Goal: Task Accomplishment & Management: Complete application form

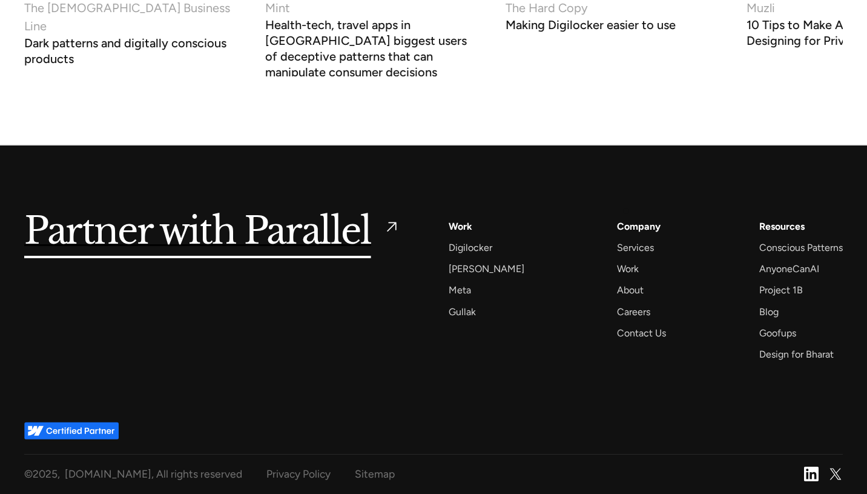
scroll to position [4696, 0]
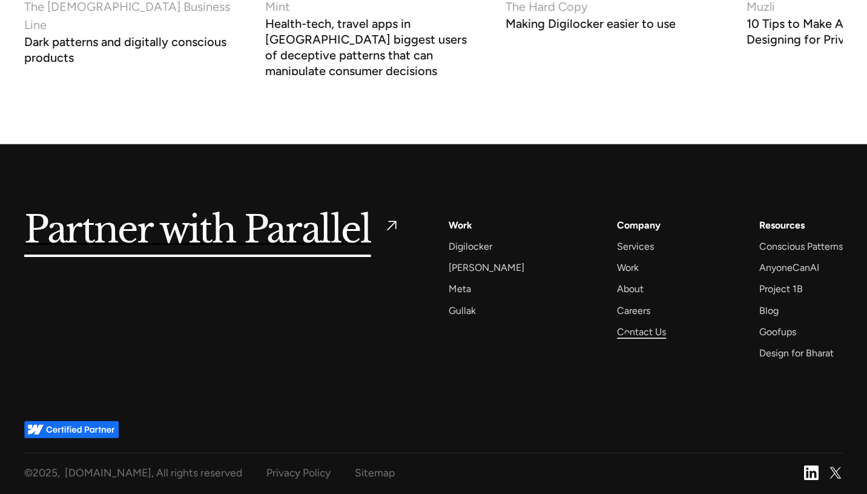
click at [628, 334] on div "Contact Us" at bounding box center [641, 331] width 49 height 16
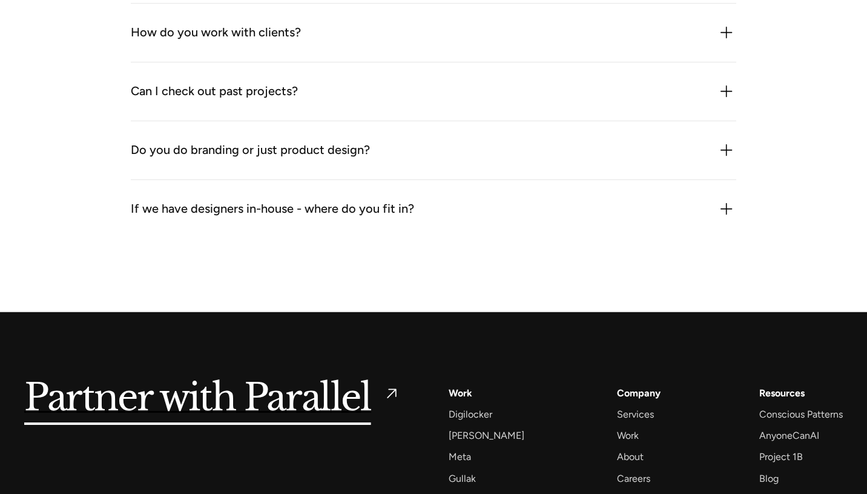
scroll to position [1918, 0]
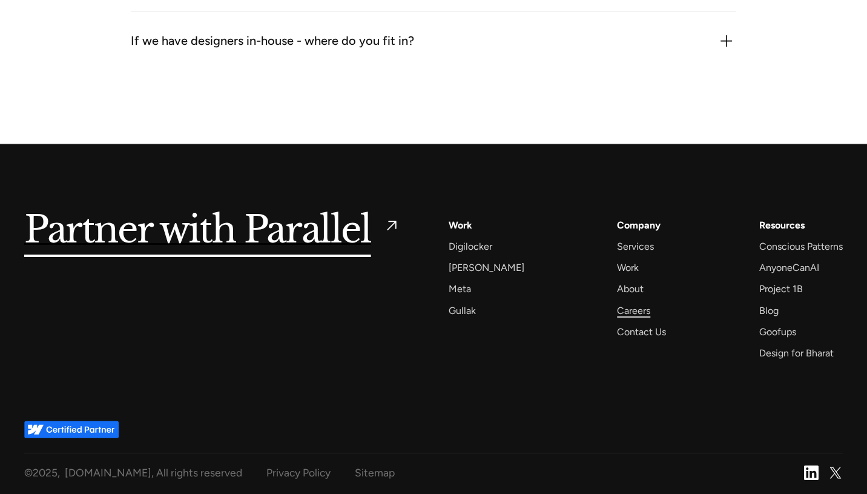
click at [620, 308] on div "Careers" at bounding box center [633, 310] width 33 height 16
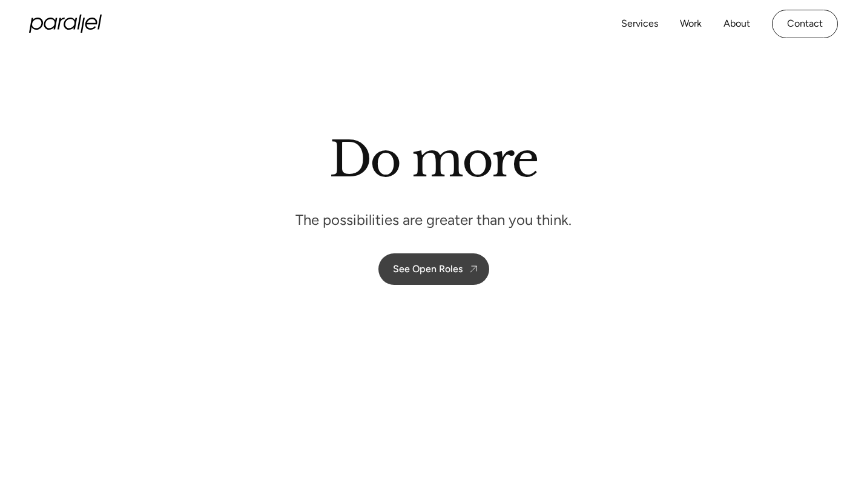
click at [440, 260] on link "See Open Roles" at bounding box center [434, 268] width 111 height 31
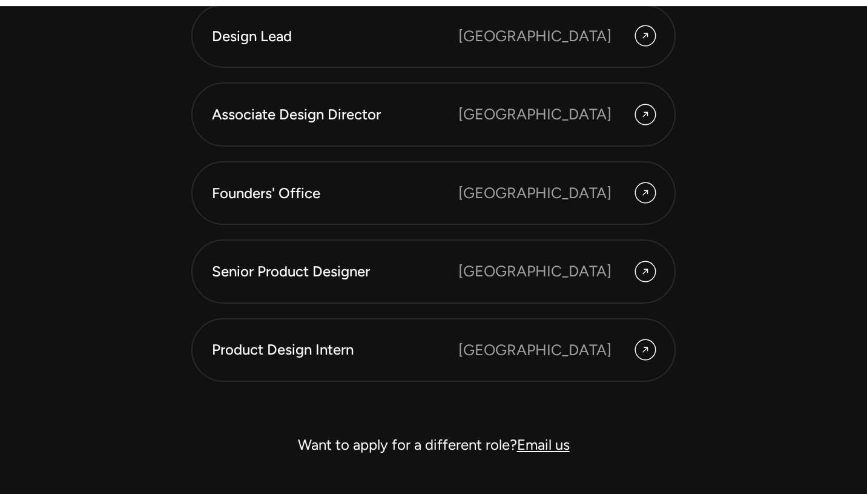
scroll to position [3349, 0]
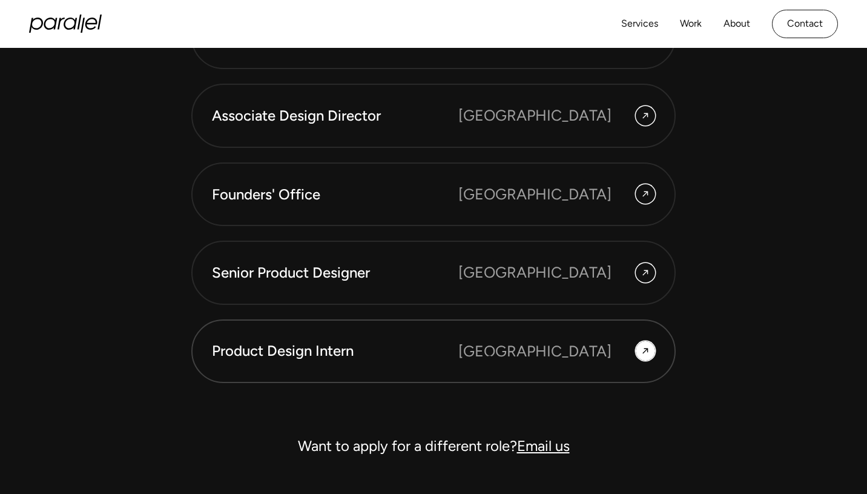
click at [459, 357] on div "Product Design Intern" at bounding box center [335, 350] width 247 height 21
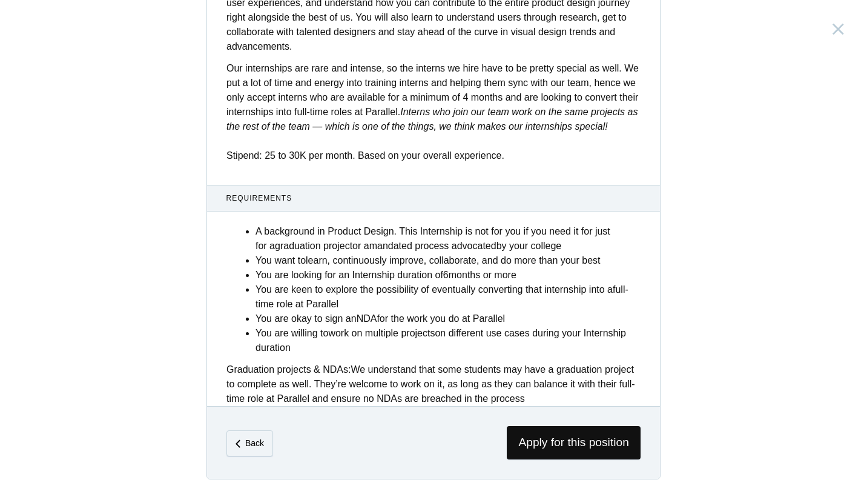
scroll to position [443, 0]
click at [574, 438] on span "Apply for this position" at bounding box center [574, 442] width 134 height 33
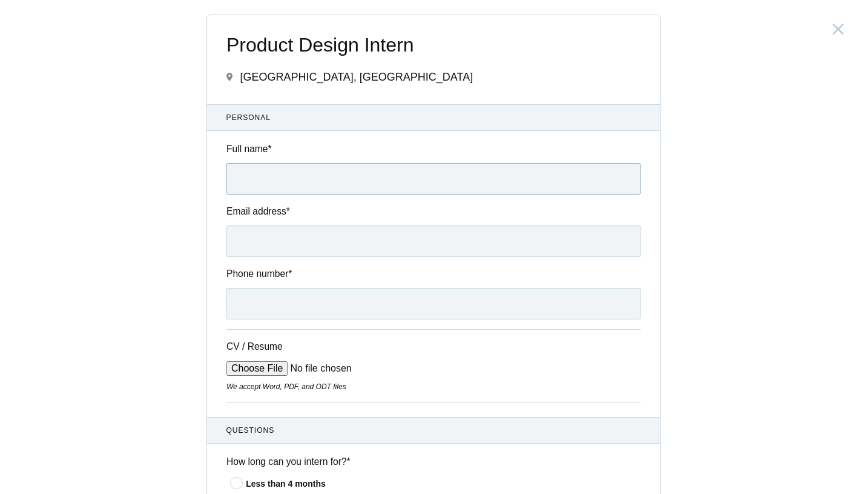
click at [319, 177] on input "Full name *" at bounding box center [434, 178] width 414 height 31
type input "[PERSON_NAME]"
type input "[EMAIL_ADDRESS][DOMAIN_NAME]"
type input "8796847790"
type textarea "90K - 110K"
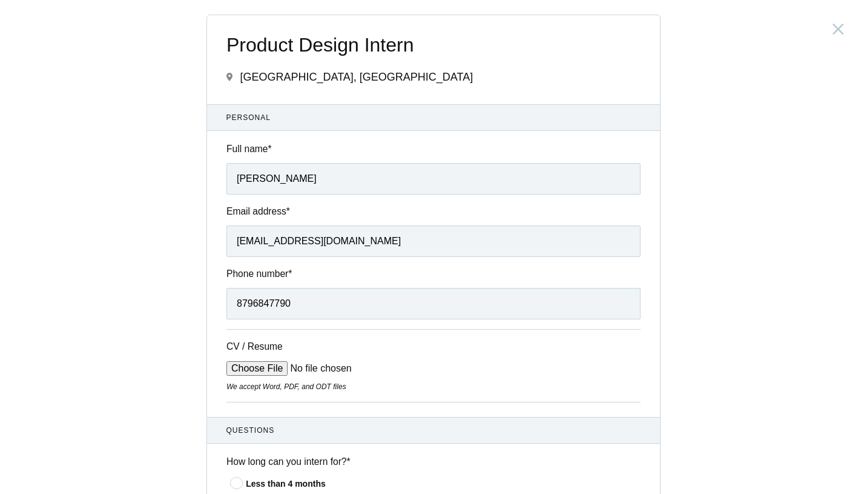
type input "I have not worked, but I am very quick to learn the nuances of different indust…"
type input "[PERSON_NAME]"
click at [489, 241] on input "[EMAIL_ADDRESS][DOMAIN_NAME]" at bounding box center [434, 240] width 414 height 31
click at [502, 310] on input "8796847790" at bounding box center [434, 303] width 414 height 31
click at [242, 300] on input "08796847790" at bounding box center [434, 303] width 414 height 31
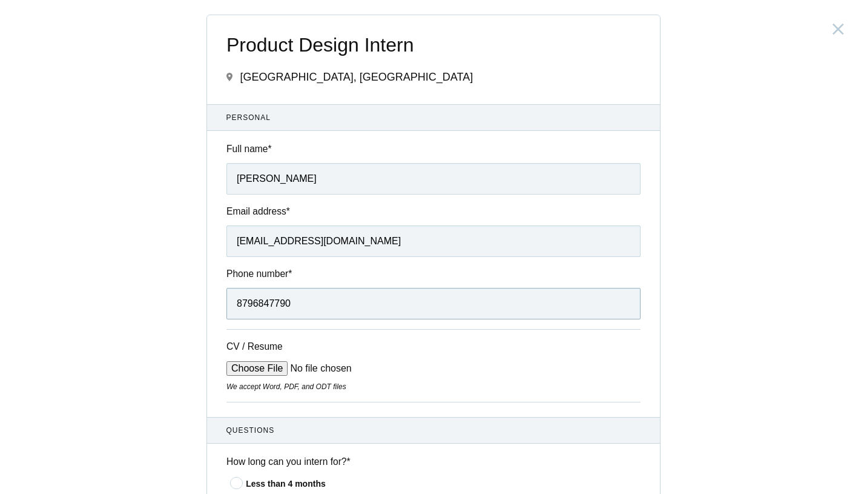
type input "8796847790"
click at [255, 368] on input "CV / Resume" at bounding box center [319, 368] width 184 height 15
type input "C:\fakepath\[PERSON_NAME] - Intern.pdf"
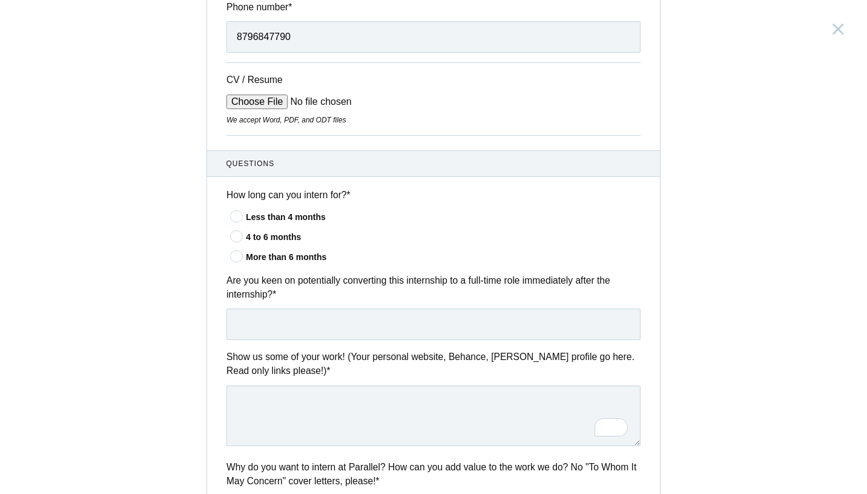
scroll to position [268, 0]
click at [237, 237] on icon at bounding box center [237, 235] width 22 height 8
click at [0, 0] on input"] "4 to 6 months" at bounding box center [0, 0] width 0 height 0
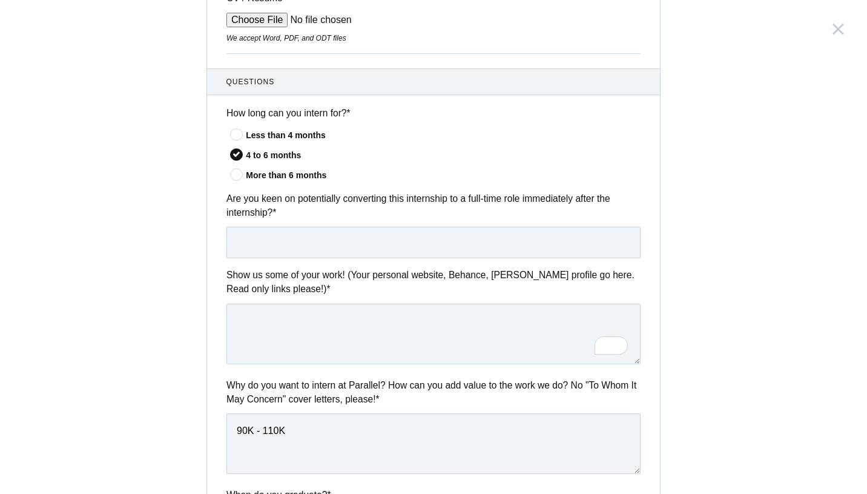
scroll to position [350, 0]
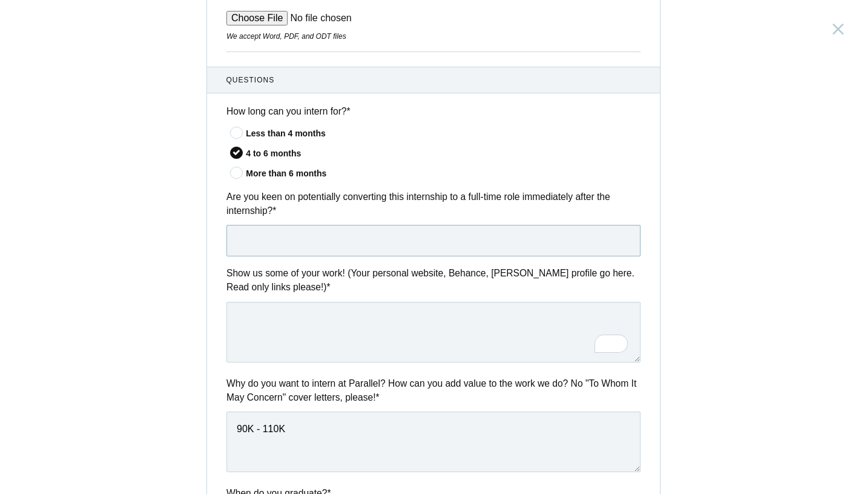
click at [307, 236] on input "text" at bounding box center [434, 240] width 414 height 31
click at [310, 242] on input "Yes, I would love to do that." at bounding box center [434, 240] width 414 height 31
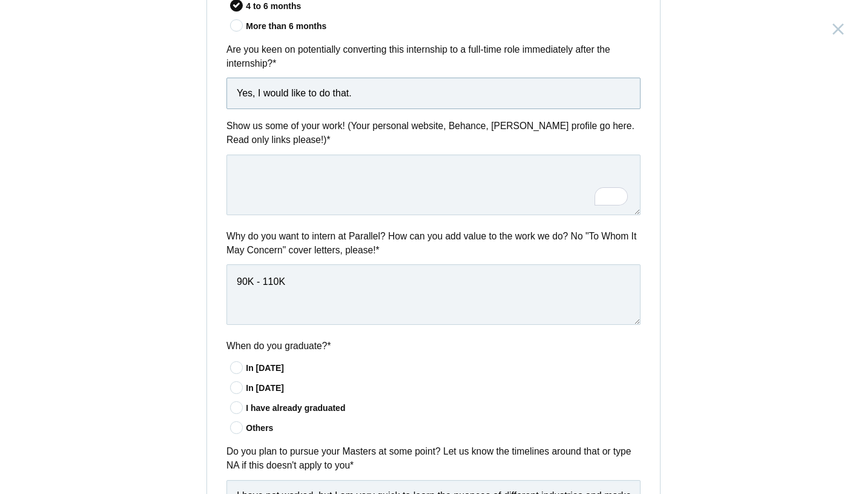
scroll to position [500, 0]
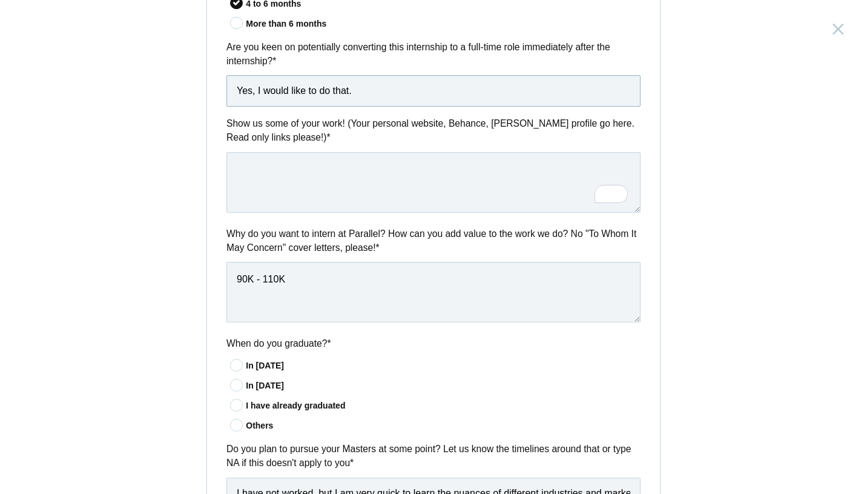
type input "Yes, I would like to do that."
click at [324, 174] on textarea "To enrich screen reader interactions, please activate Accessibility in Grammarl…" at bounding box center [434, 182] width 414 height 61
paste textarea "[URL][DOMAIN_NAME][PERSON_NAME]"
type textarea "[URL][DOMAIN_NAME][PERSON_NAME]"
click at [302, 281] on textarea "90K - 110K" at bounding box center [434, 292] width 414 height 61
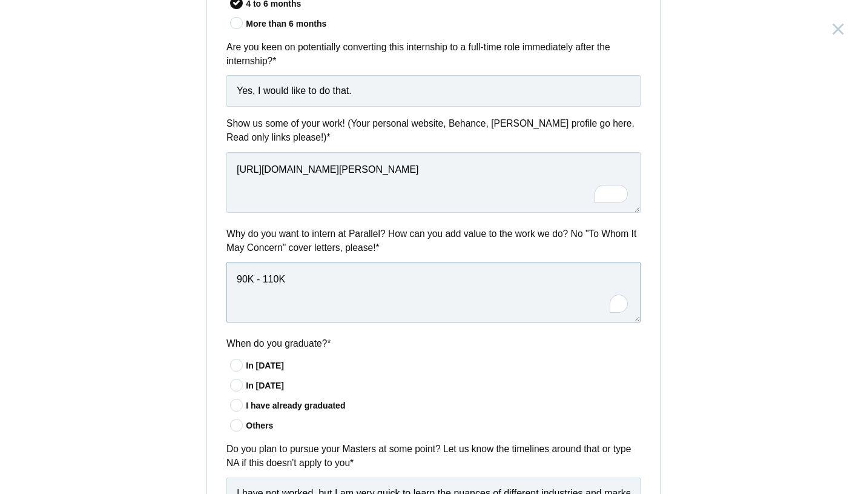
click at [302, 281] on textarea "90K - 110K" at bounding box center [434, 292] width 414 height 61
click at [180, 218] on div "Product Design Intern India, Bangalore Submitting form failed, try again. Retry…" at bounding box center [433, 247] width 867 height 494
click at [319, 276] on textarea "To enrich screen reader interactions, please activate Accessibility in Grammarl…" at bounding box center [434, 292] width 414 height 61
paste textarea "I’m interested in working outside India because I want to challenge myself in n…"
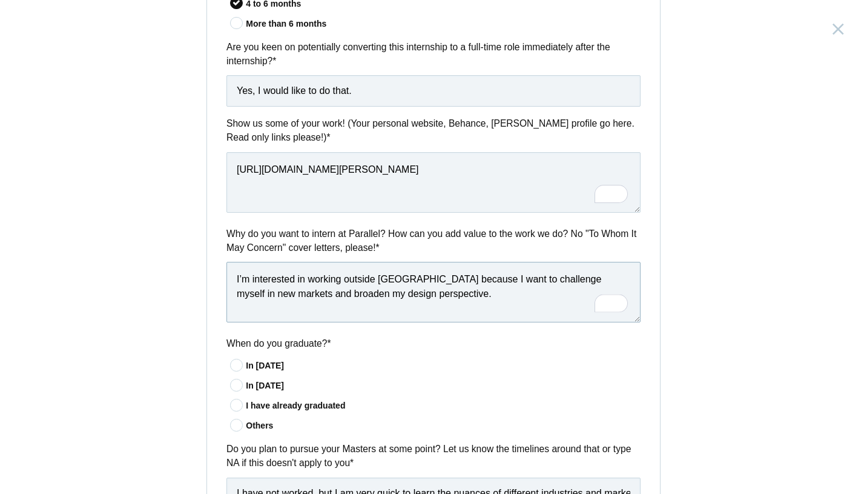
drag, startPoint x: 405, startPoint y: 279, endPoint x: 342, endPoint y: 279, distance: 63.0
click at [342, 279] on textarea "I’m interested in working outside India because I want to challenge myself in n…" at bounding box center [434, 292] width 414 height 61
click at [365, 301] on textarea "I’m interested in working because I want to challenge myself in new markets and…" at bounding box center [434, 292] width 414 height 61
paste textarea "I’d love to contribute my experience building scalable, user-friendly products …"
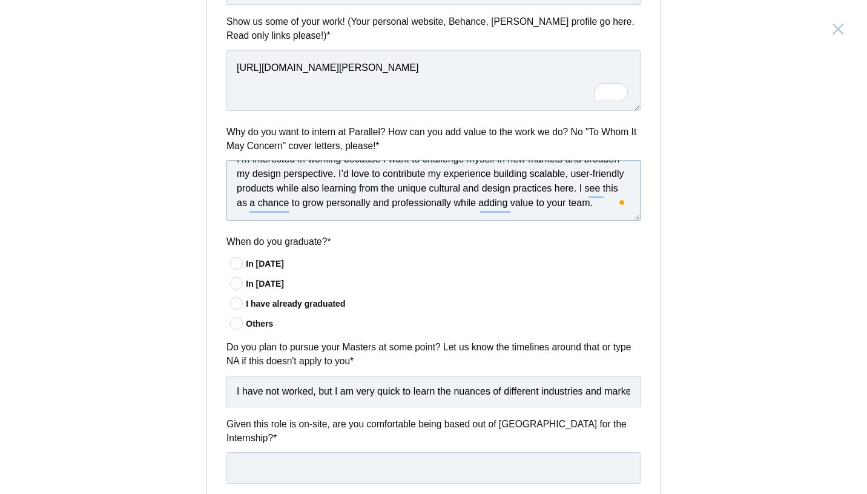
scroll to position [610, 0]
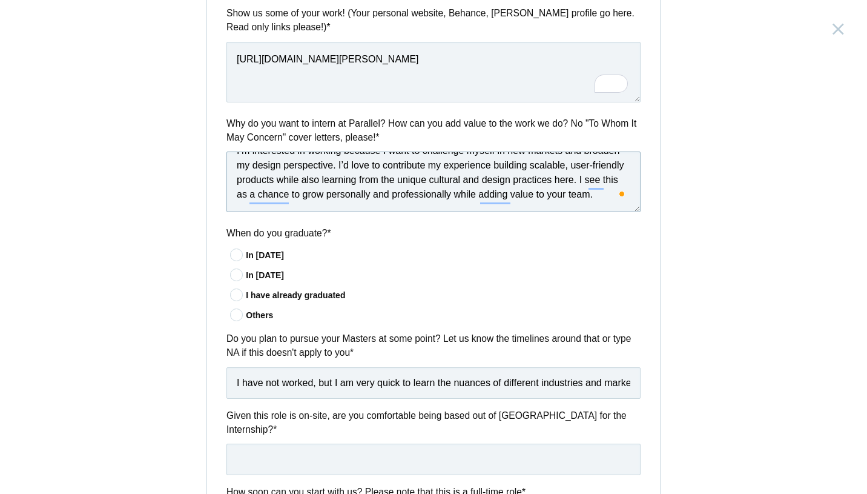
type textarea "I’m interested in working because I want to challenge myself in new markets and…"
click at [236, 297] on icon at bounding box center [237, 295] width 22 height 8
click at [0, 0] on input"] "I have already graduated" at bounding box center [0, 0] width 0 height 0
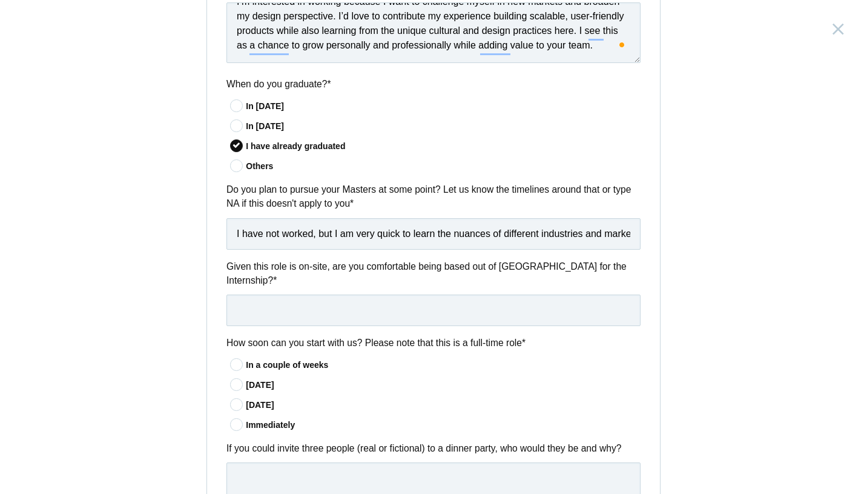
scroll to position [760, 0]
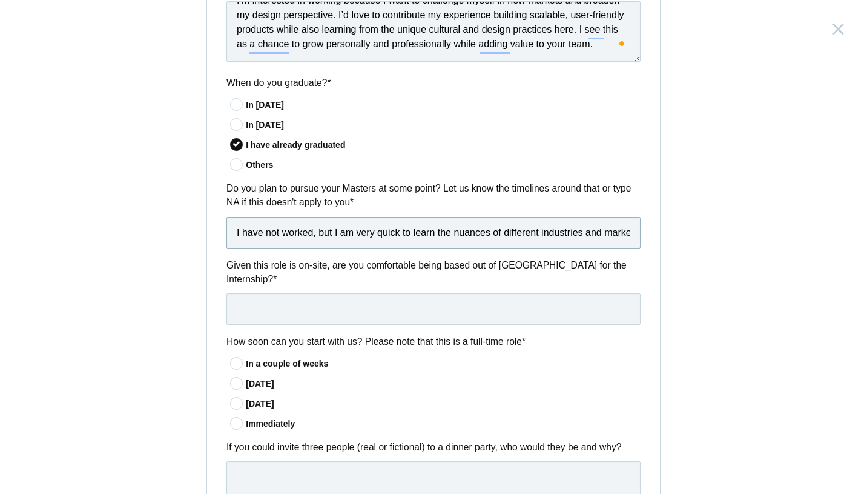
click at [549, 234] on input "I have not worked, but I am very quick to learn the nuances of different indust…" at bounding box center [434, 232] width 414 height 31
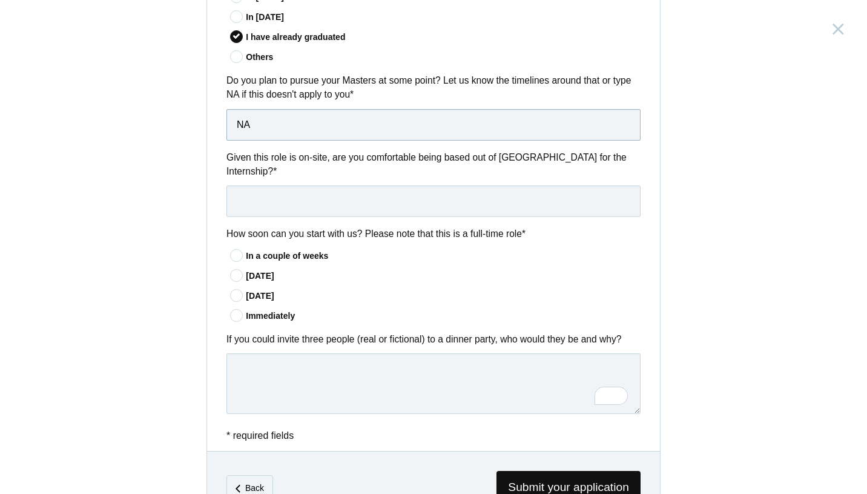
scroll to position [871, 0]
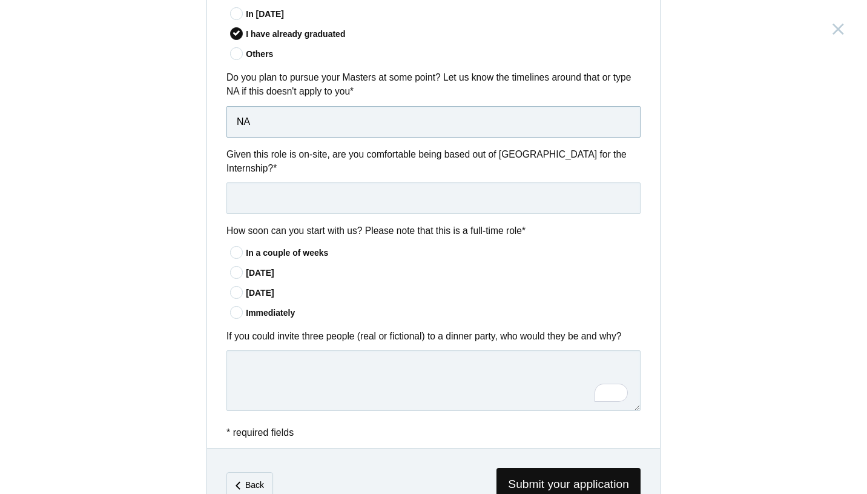
type input "NA"
click at [368, 205] on input "text" at bounding box center [434, 197] width 414 height 31
type input "Yes, I am based in [GEOGRAPHIC_DATA]"
click at [236, 316] on icon at bounding box center [237, 312] width 22 height 8
click at [0, 0] on input"] "Immediately" at bounding box center [0, 0] width 0 height 0
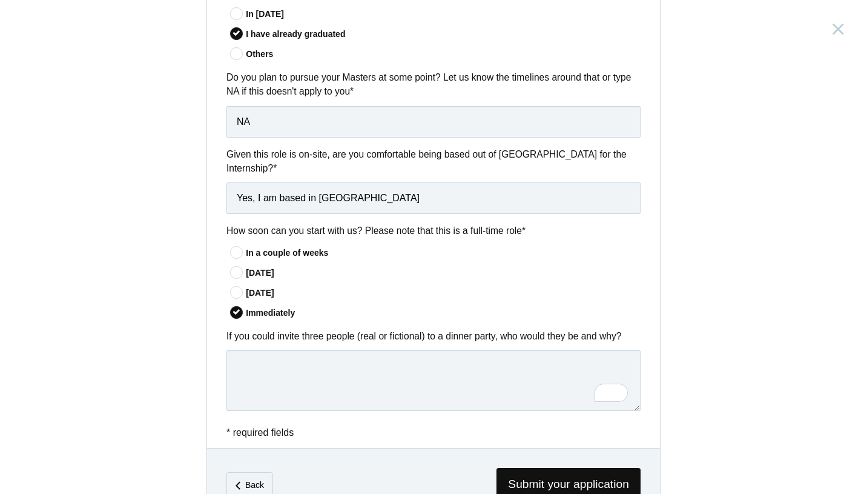
scroll to position [917, 0]
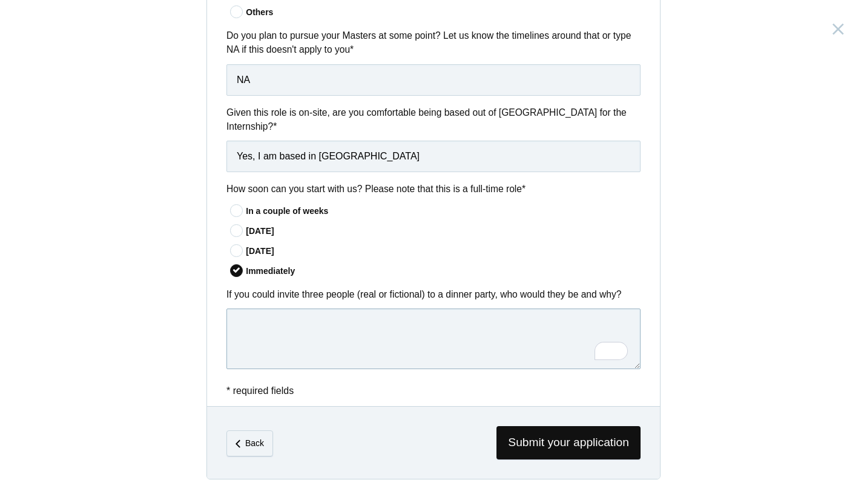
click at [434, 337] on textarea "To enrich screen reader interactions, please activate Accessibility in Grammarl…" at bounding box center [434, 338] width 414 height 61
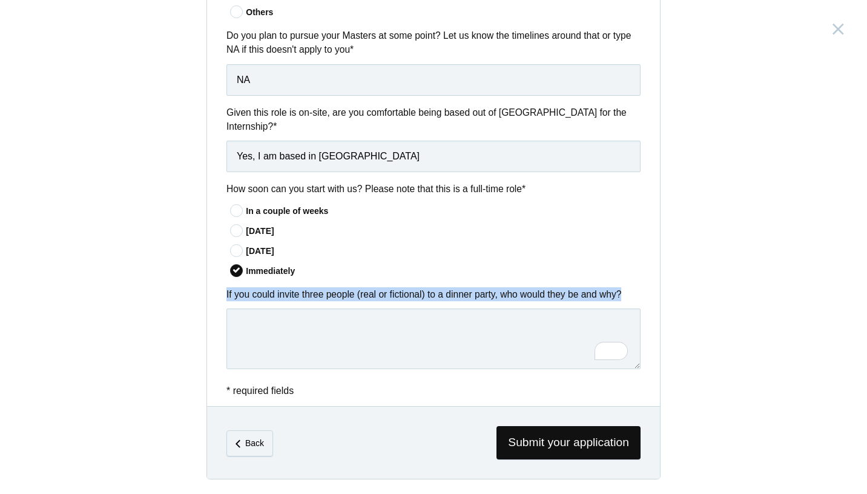
drag, startPoint x: 639, startPoint y: 294, endPoint x: 225, endPoint y: 293, distance: 413.7
click at [225, 293] on div "If you could invite three people (real or fictional) to a dinner party, who wou…" at bounding box center [433, 330] width 453 height 86
copy label "If you could invite three people (real or fictional) to a dinner party, who wou…"
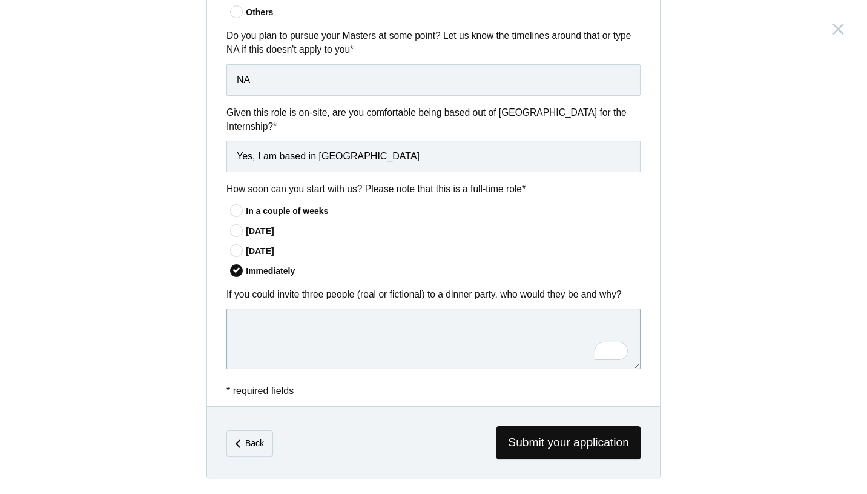
click at [314, 331] on textarea "To enrich screen reader interactions, please activate Accessibility in Grammarl…" at bounding box center [434, 338] width 414 height 61
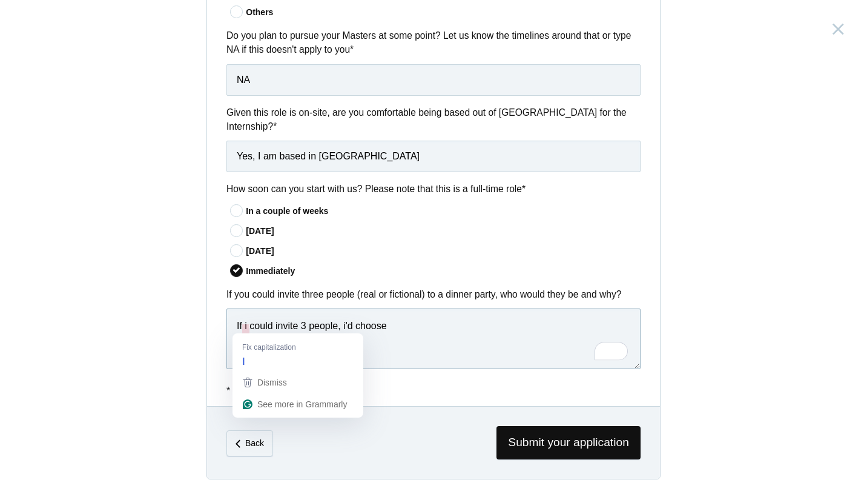
click at [247, 329] on textarea "If i could invite 3 people, i'd choose" at bounding box center [434, 338] width 414 height 61
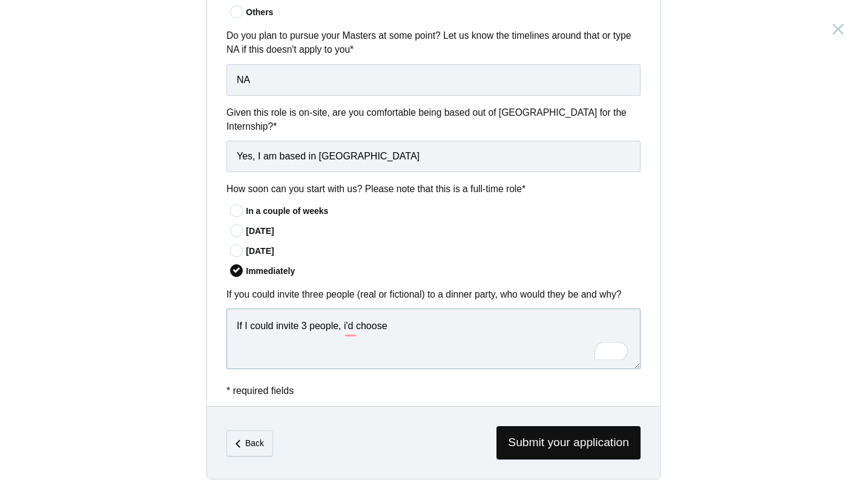
click at [350, 333] on textarea "If I could invite 3 people, i'd choose" at bounding box center [434, 338] width 414 height 61
click at [350, 314] on textarea "If I could invite 3 people, i'd choose" at bounding box center [434, 338] width 414 height 61
click at [350, 325] on textarea "If I could invite 3 people, i'd choose" at bounding box center [434, 338] width 414 height 61
click at [397, 330] on textarea "If I could invite 3 people, I'd choose" at bounding box center [434, 338] width 414 height 61
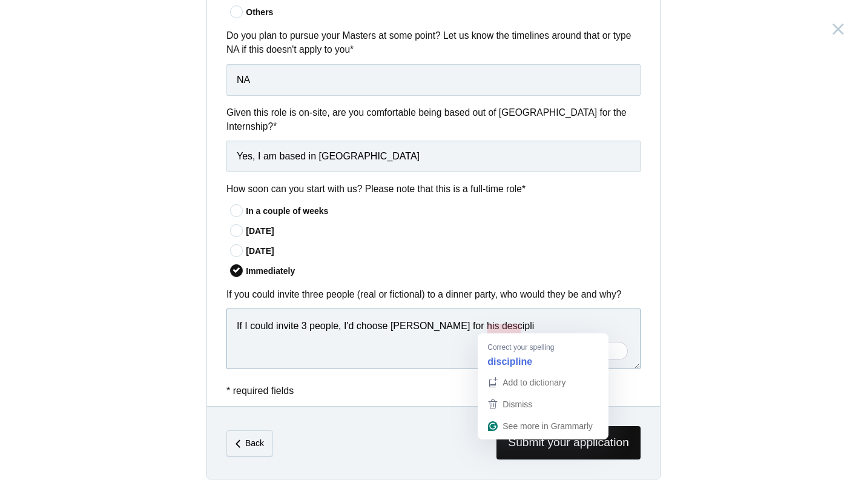
drag, startPoint x: 529, startPoint y: 331, endPoint x: 491, endPoint y: 325, distance: 38.6
click at [491, 325] on textarea "If I could invite 3 people, I'd choose Roger Federer for his descipli" at bounding box center [434, 338] width 414 height 61
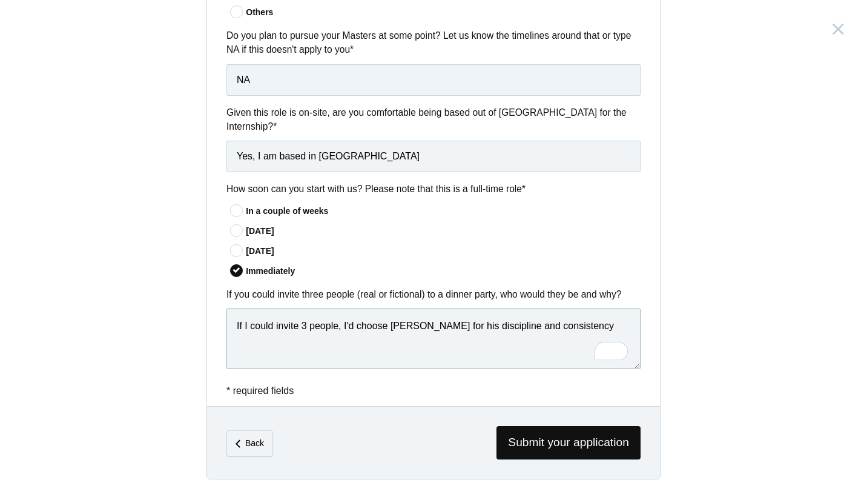
type textarea "If I could invite 3 people, I'd choose [PERSON_NAME] for his discipline and con…"
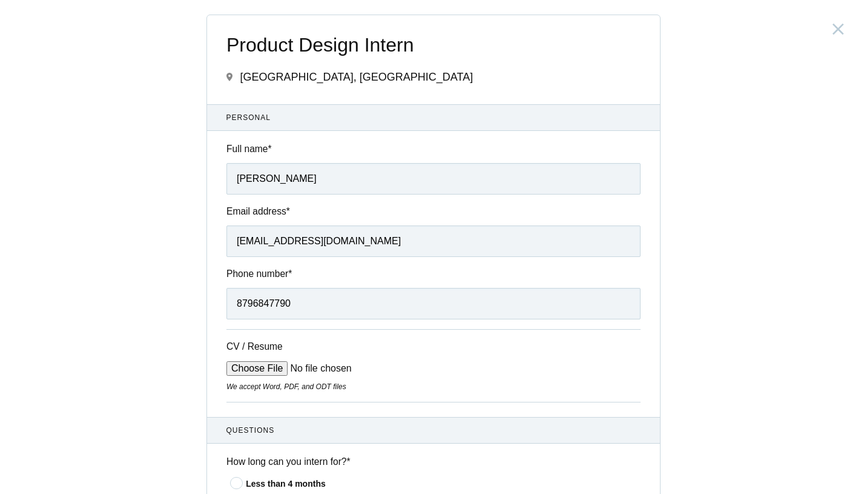
scroll to position [18, 0]
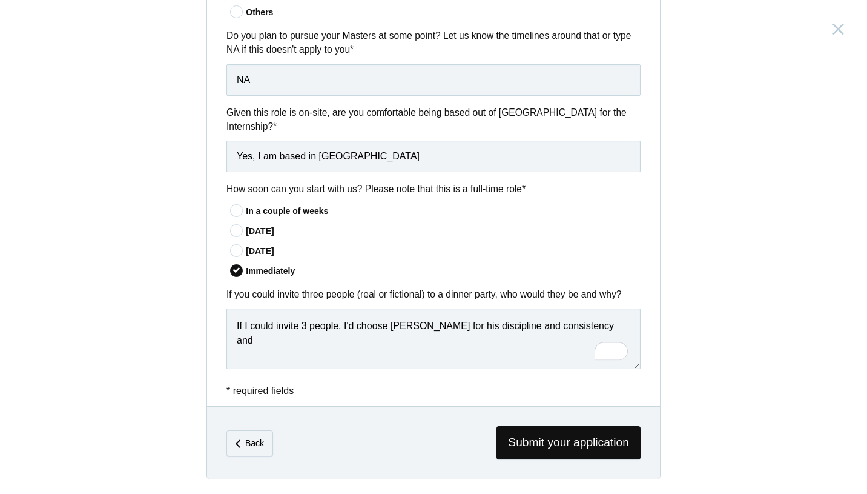
click at [547, 328] on textarea "If I could invite 3 people, I'd choose [PERSON_NAME] for his discipline and con…" at bounding box center [434, 338] width 414 height 61
click at [608, 325] on textarea "If I could invite 3 people, I'd choose [PERSON_NAME] for his discipline, consis…" at bounding box center [434, 338] width 414 height 61
click at [320, 337] on textarea "If I could invite 3 people, I'd choose [PERSON_NAME] for his discipline, consis…" at bounding box center [434, 338] width 414 height 61
click at [496, 342] on textarea "If I could invite 3 people, I'd choose [PERSON_NAME] for his discipline, consis…" at bounding box center [434, 338] width 414 height 61
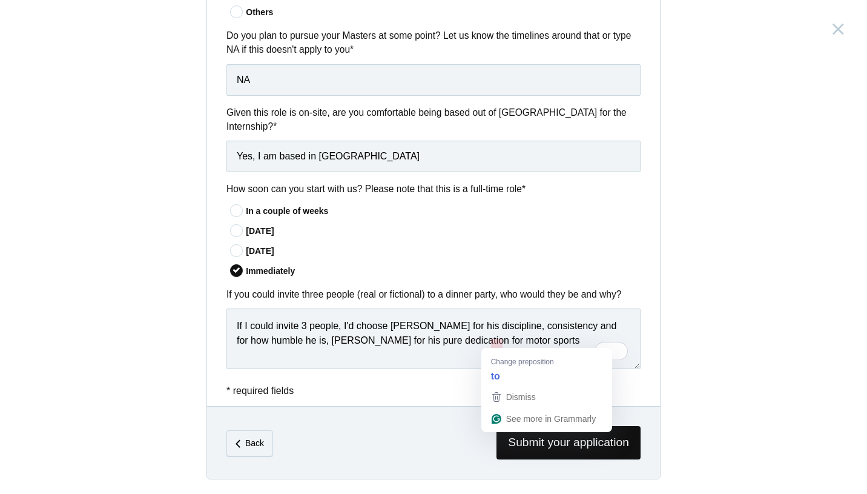
click at [494, 339] on textarea "If I could invite 3 people, I'd choose [PERSON_NAME] for his discipline, consis…" at bounding box center [434, 338] width 414 height 61
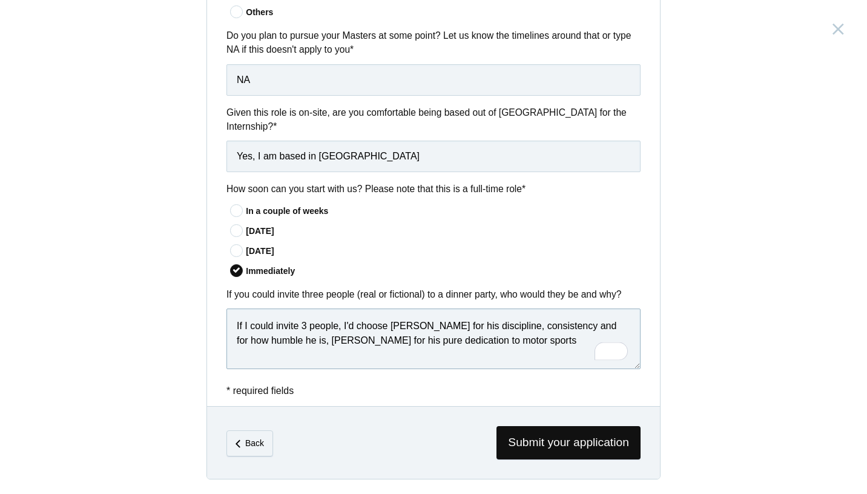
click at [559, 342] on textarea "If I could invite 3 people, I'd choose [PERSON_NAME] for his discipline, consis…" at bounding box center [434, 338] width 414 height 61
click at [489, 340] on textarea "If I could invite 3 people, I'd choose [PERSON_NAME] for his discipline, consis…" at bounding box center [434, 338] width 414 height 61
click at [545, 341] on textarea "If I could invite 3 people, I'd choose [PERSON_NAME] for his discipline, consis…" at bounding box center [434, 338] width 414 height 61
click at [602, 343] on textarea "If I could invite 3 people, I'd choose [PERSON_NAME] for his discipline, consis…" at bounding box center [434, 338] width 414 height 61
drag, startPoint x: 602, startPoint y: 343, endPoint x: 640, endPoint y: 343, distance: 38.2
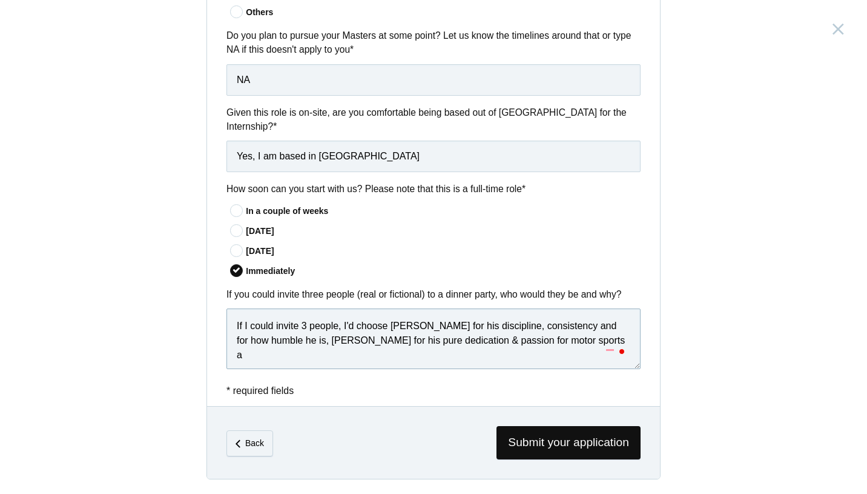
click at [640, 343] on textarea "If I could invite 3 people, I'd choose [PERSON_NAME] for his discipline, consis…" at bounding box center [434, 338] width 414 height 61
click at [602, 343] on textarea "If I could invite 3 people, I'd choose [PERSON_NAME] for his discipline, consis…" at bounding box center [434, 338] width 414 height 61
click at [316, 350] on textarea "If I could invite 3 people, I'd choose [PERSON_NAME] for his discipline, consis…" at bounding box center [434, 338] width 414 height 61
click at [378, 356] on textarea "If I could invite 3 people, I'd choose [PERSON_NAME] for his discipline, consis…" at bounding box center [434, 338] width 414 height 61
click at [425, 355] on textarea "If I could invite 3 people, I'd choose [PERSON_NAME] for his discipline, consis…" at bounding box center [434, 338] width 414 height 61
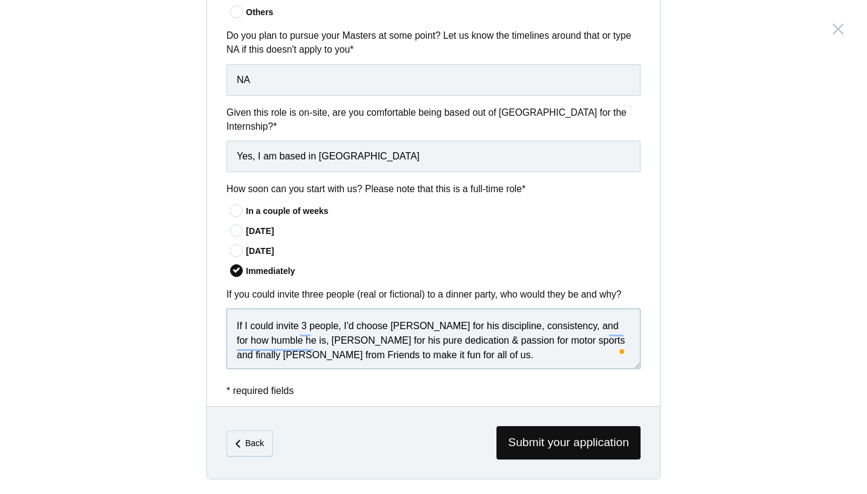
drag, startPoint x: 487, startPoint y: 354, endPoint x: 218, endPoint y: 330, distance: 270.0
click at [218, 330] on div "If you could invite three people (real or fictional) to a dinner party, who wou…" at bounding box center [433, 330] width 453 height 86
drag, startPoint x: 492, startPoint y: 357, endPoint x: 219, endPoint y: 324, distance: 275.1
click at [219, 324] on div "If you could invite three people (real or fictional) to a dinner party, who wou…" at bounding box center [433, 330] width 453 height 86
paste textarea "three people, I’d pick [PERSON_NAME]—because who wouldn’t want a masterclass in…"
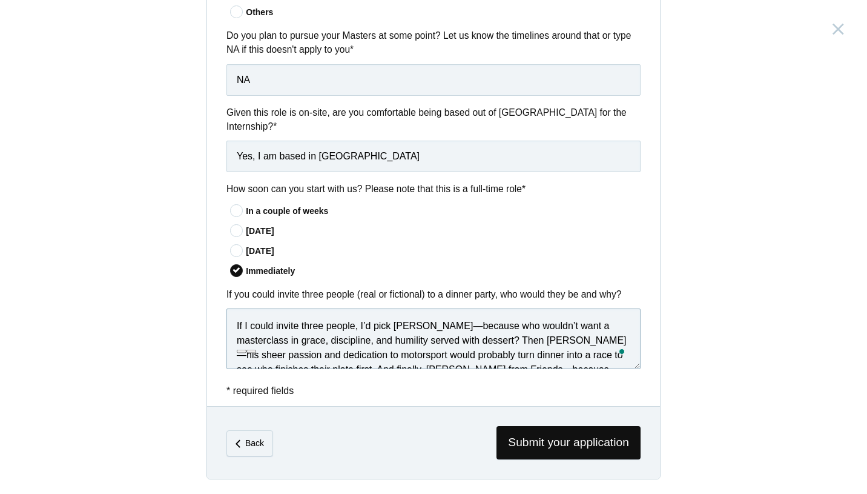
scroll to position [21, 0]
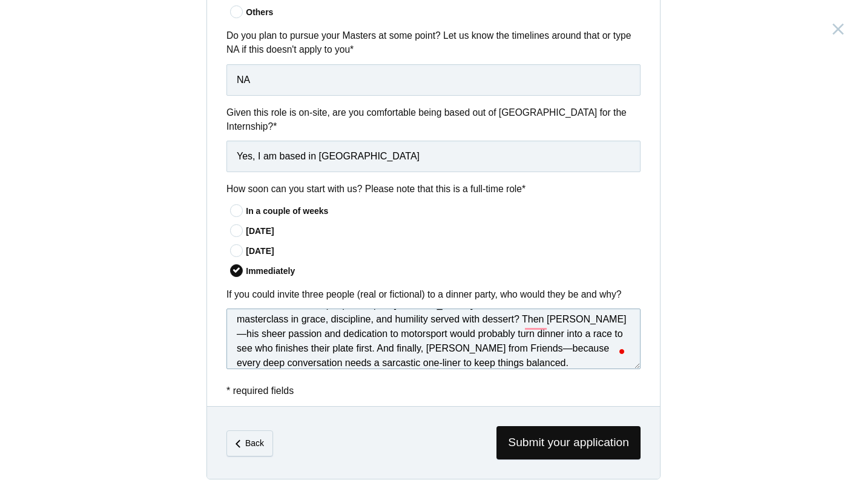
click at [330, 330] on textarea "If I could invite three people, I’d pick [PERSON_NAME]—because who wouldn’t wan…" at bounding box center [434, 338] width 414 height 61
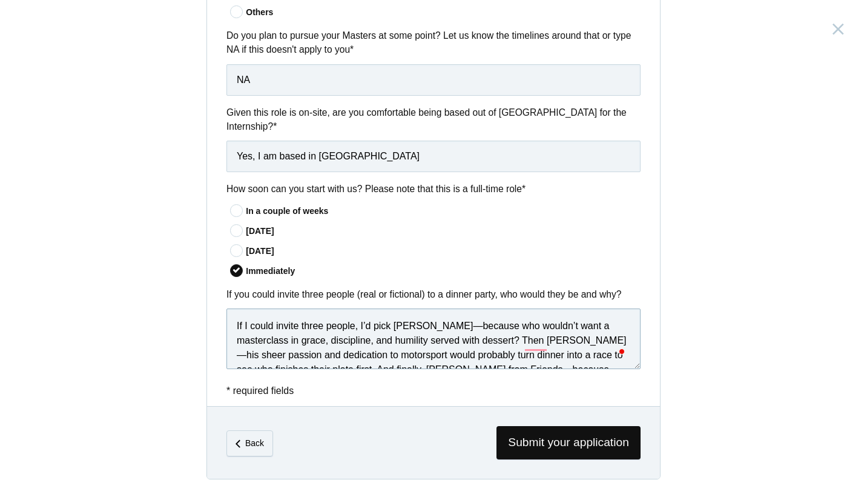
drag, startPoint x: 330, startPoint y: 323, endPoint x: 330, endPoint y: 311, distance: 11.5
click at [330, 311] on textarea "If I could invite three people, I’d pick [PERSON_NAME]—because who wouldn’t wan…" at bounding box center [434, 338] width 414 height 61
click at [467, 327] on textarea "If I could invite three people, I’d pick [PERSON_NAME]—because who wouldn’t wan…" at bounding box center [434, 338] width 414 height 61
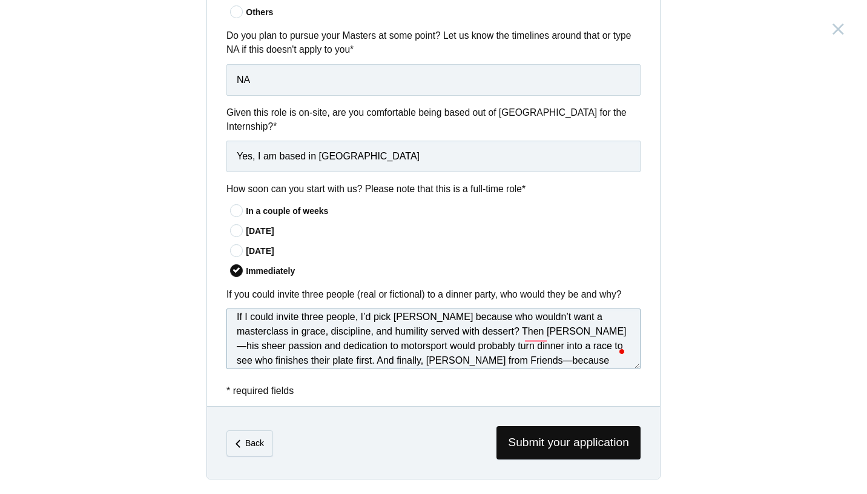
scroll to position [8, 0]
drag, startPoint x: 325, startPoint y: 333, endPoint x: 298, endPoint y: 333, distance: 27.3
click at [298, 333] on textarea "If I could invite three people, I’d pick [PERSON_NAME] because who wouldn’t wan…" at bounding box center [434, 338] width 414 height 61
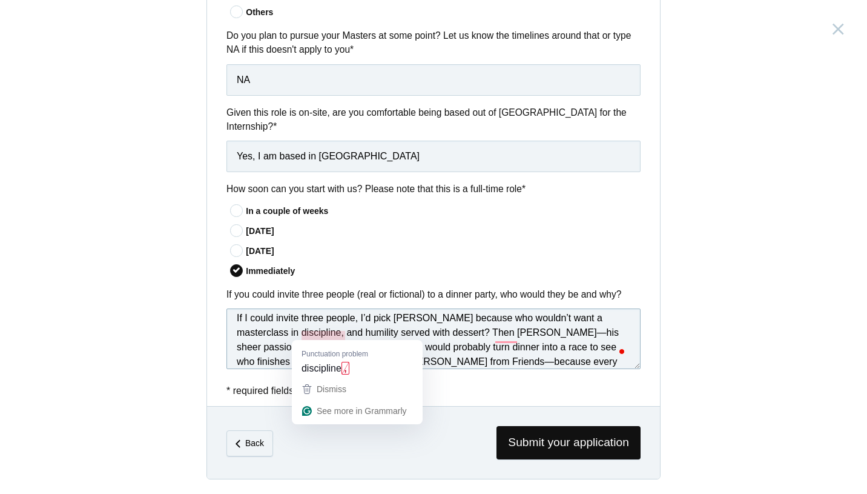
click at [331, 333] on textarea "If I could invite three people, I’d pick [PERSON_NAME] because who wouldn’t wan…" at bounding box center [434, 338] width 414 height 61
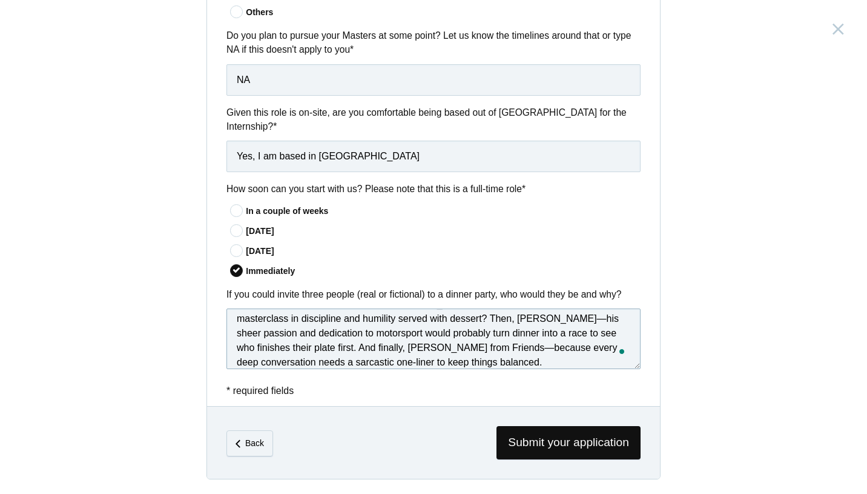
click at [597, 319] on textarea "If I could invite three people, I’d pick [PERSON_NAME] because who wouldn’t wan…" at bounding box center [434, 338] width 414 height 61
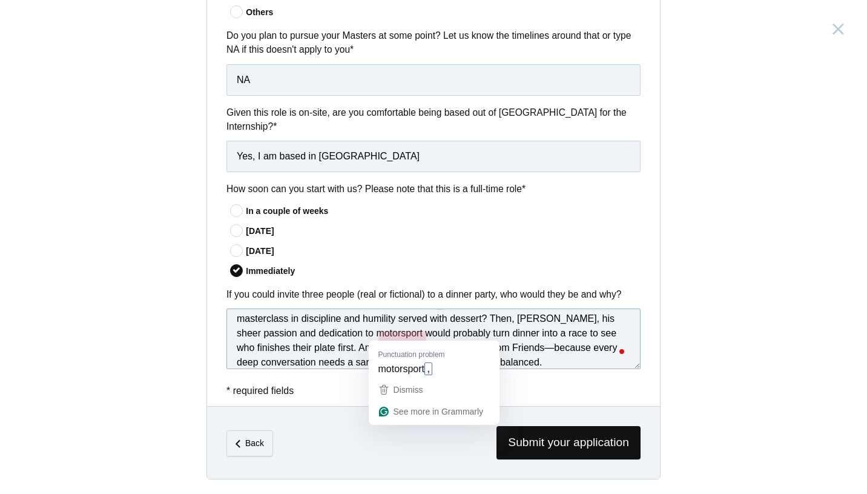
click at [403, 335] on textarea "If I could invite three people, I’d pick [PERSON_NAME] because who wouldn’t wan…" at bounding box center [434, 338] width 414 height 61
click at [353, 337] on textarea "If I could invite three people, I’d pick [PERSON_NAME] because who wouldn’t wan…" at bounding box center [434, 338] width 414 height 61
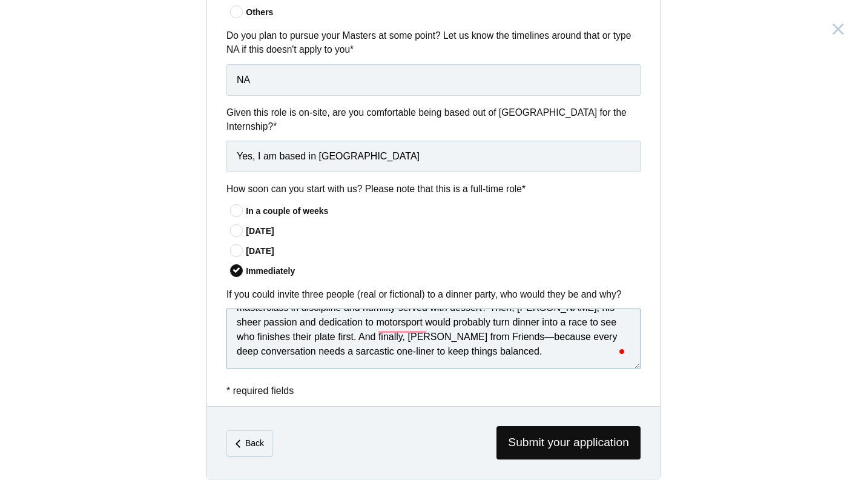
click at [526, 349] on textarea "If I could invite three people, I’d pick [PERSON_NAME] because who wouldn’t wan…" at bounding box center [434, 338] width 414 height 61
type textarea "If I could invite three people, I’d pick [PERSON_NAME] because who wouldn’t wan…"
click at [560, 445] on span "Submit your application" at bounding box center [569, 442] width 144 height 33
